Goal: Check status: Check status

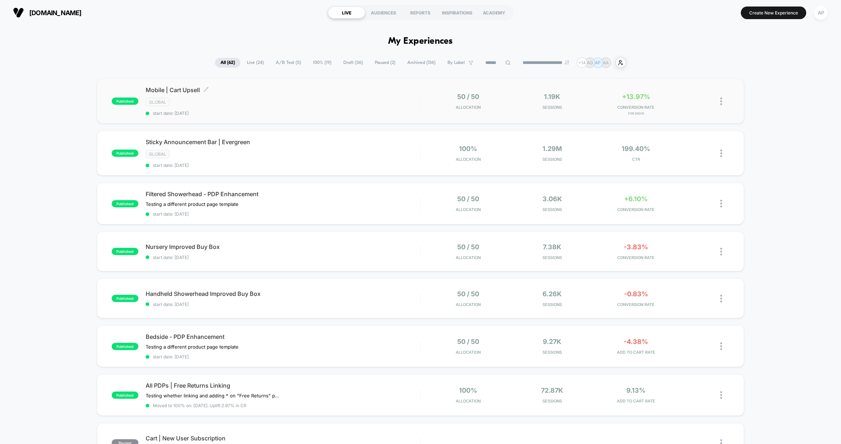
click at [340, 103] on div "GLOBAL" at bounding box center [283, 102] width 275 height 8
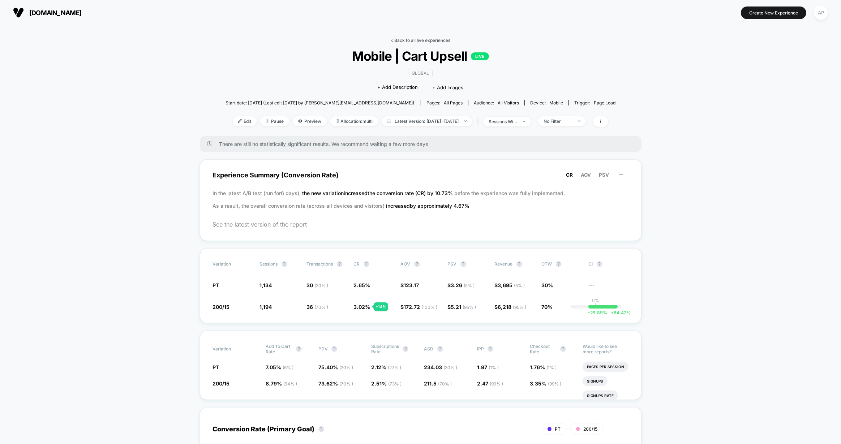
click at [450, 39] on link "< Back to all live experiences" at bounding box center [421, 40] width 60 height 5
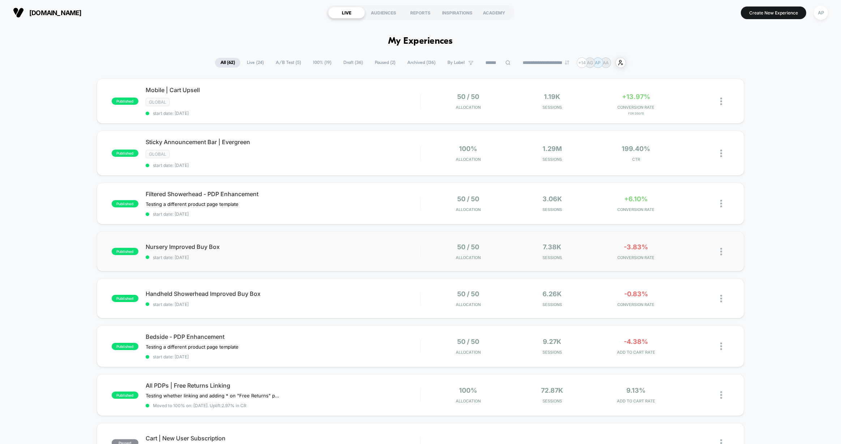
click at [319, 262] on div "published Nursery Improved Buy Box start date: [DATE] 50 / 50 Allocation 7.38k …" at bounding box center [421, 252] width 648 height 40
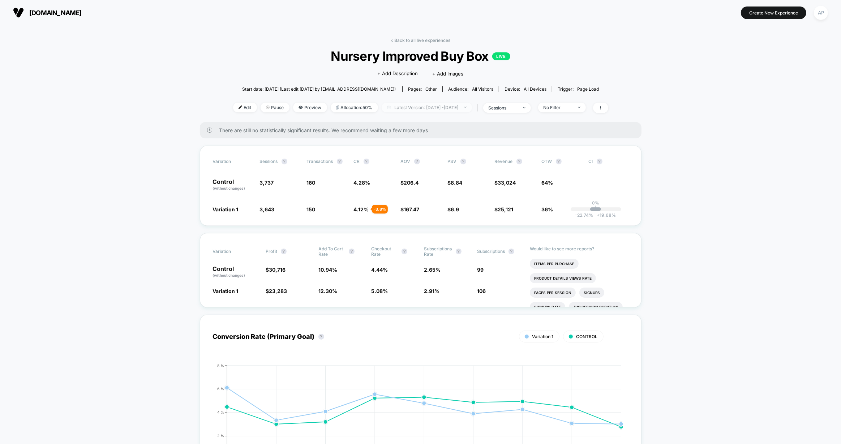
click at [440, 108] on span "Latest Version: [DATE] - [DATE]" at bounding box center [427, 108] width 90 height 10
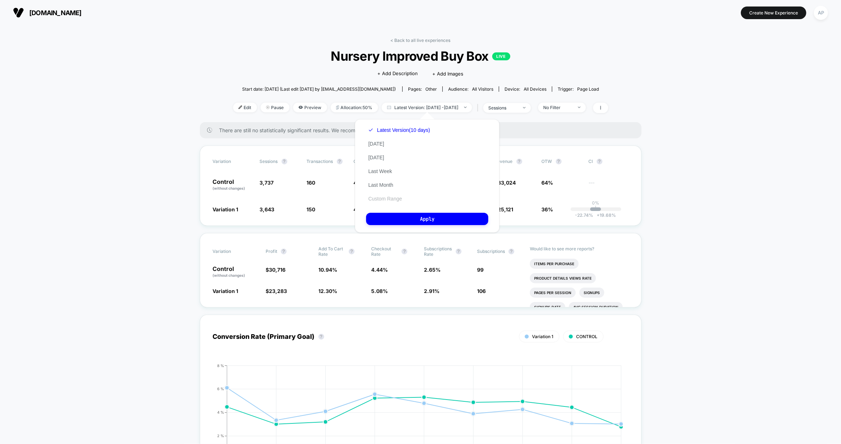
click at [389, 199] on button "Custom Range" at bounding box center [385, 199] width 38 height 7
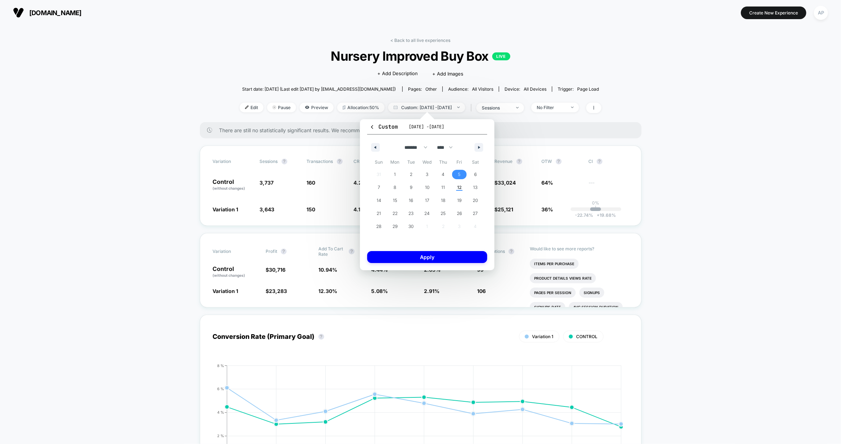
click at [460, 172] on span "5" at bounding box center [459, 174] width 3 height 13
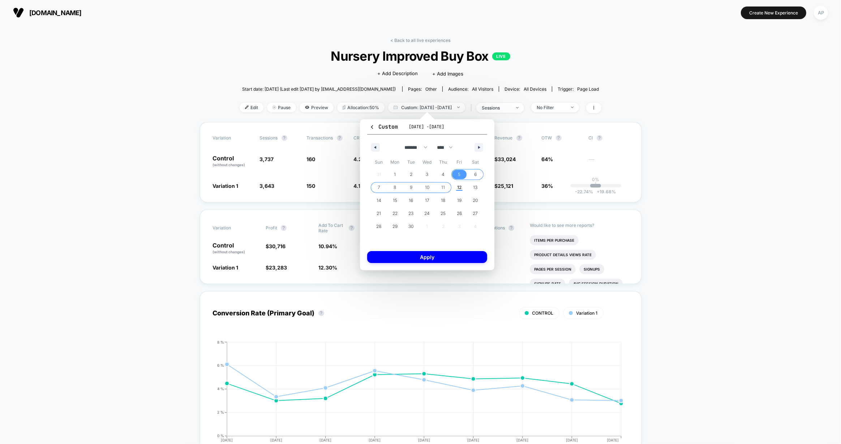
click at [447, 185] on span "11" at bounding box center [443, 187] width 16 height 9
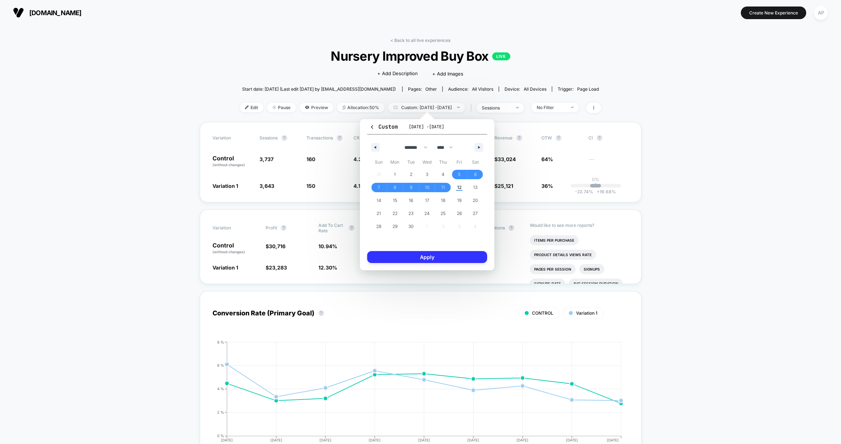
click at [456, 256] on button "Apply" at bounding box center [427, 257] width 120 height 12
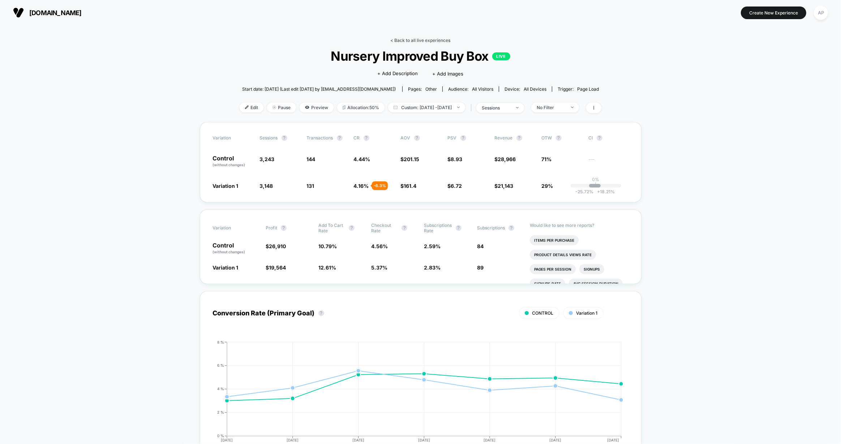
click at [443, 40] on link "< Back to all live experiences" at bounding box center [421, 40] width 60 height 5
